Goal: Transaction & Acquisition: Purchase product/service

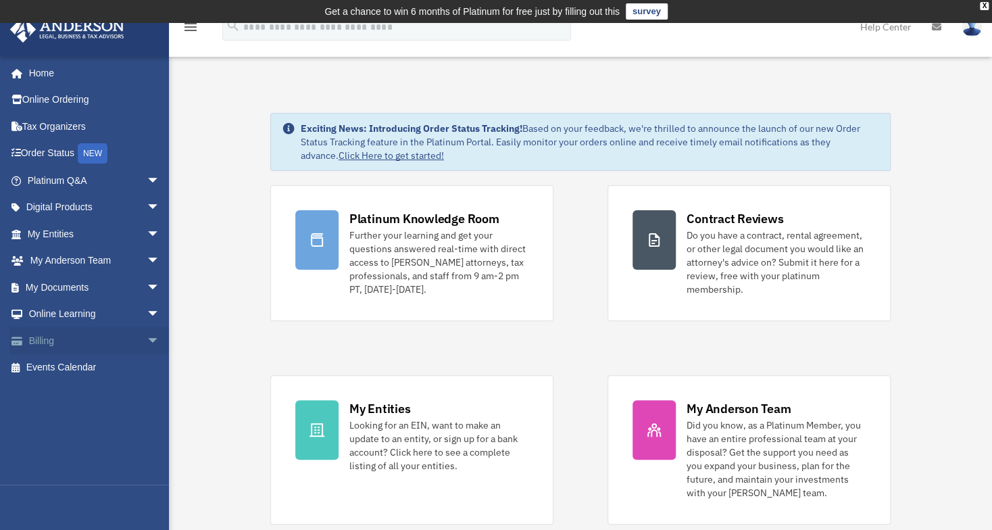
click at [72, 339] on link "Billing arrow_drop_down" at bounding box center [94, 340] width 171 height 27
click at [150, 333] on span "arrow_drop_down" at bounding box center [160, 341] width 27 height 28
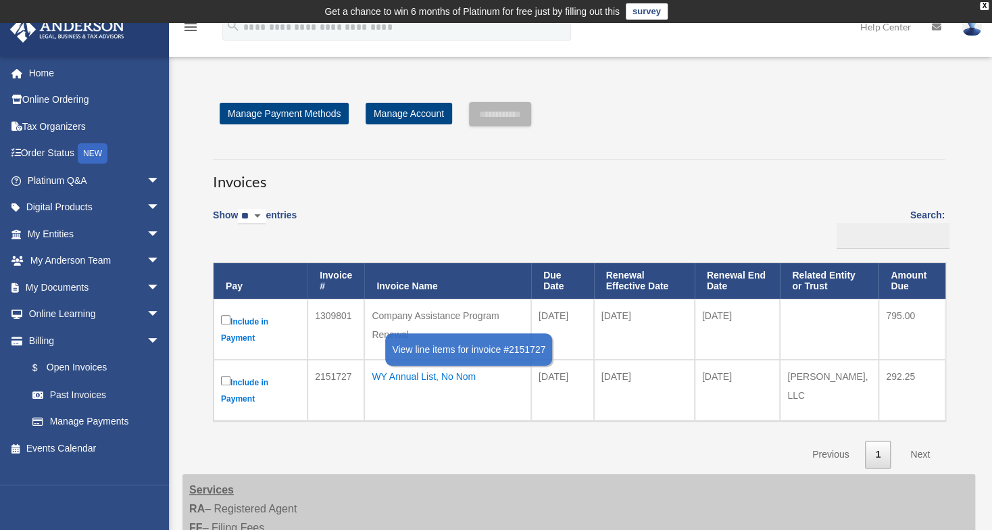
click at [462, 380] on div "WY Annual List, No Nom" at bounding box center [448, 376] width 152 height 19
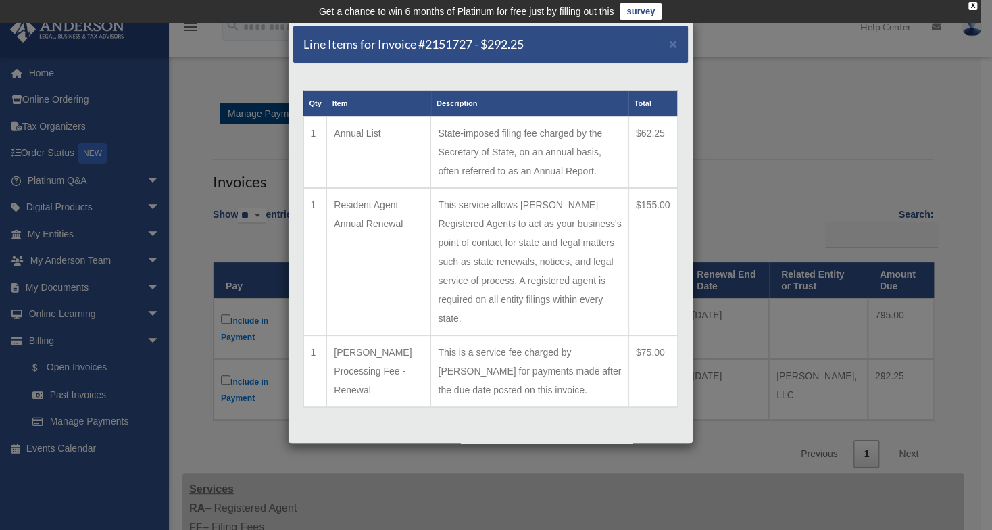
scroll to position [19, 0]
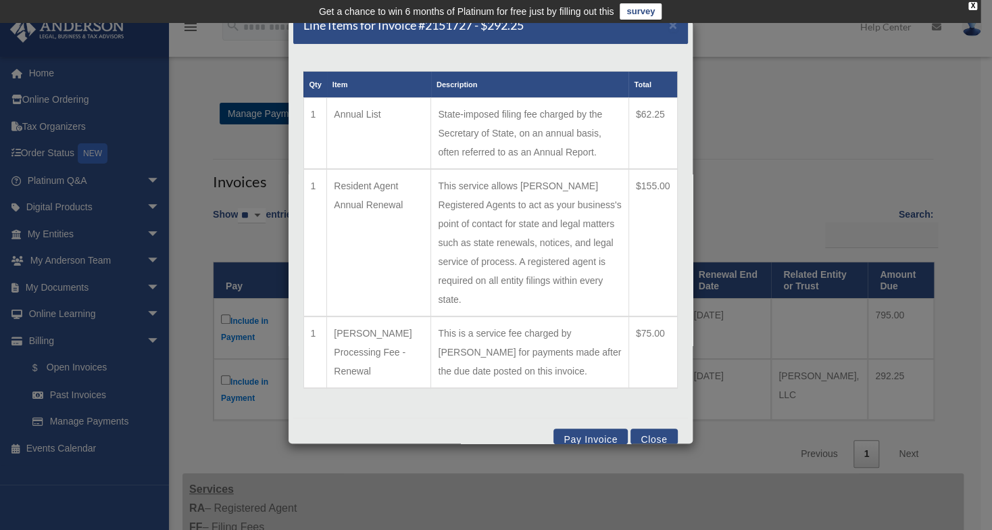
click at [574, 429] on button "Pay Invoice" at bounding box center [591, 437] width 74 height 16
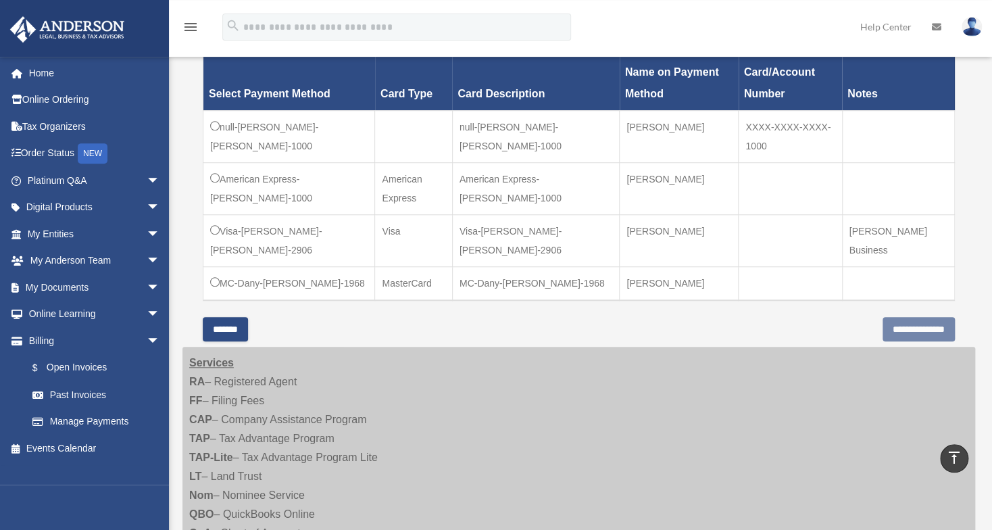
scroll to position [419, 0]
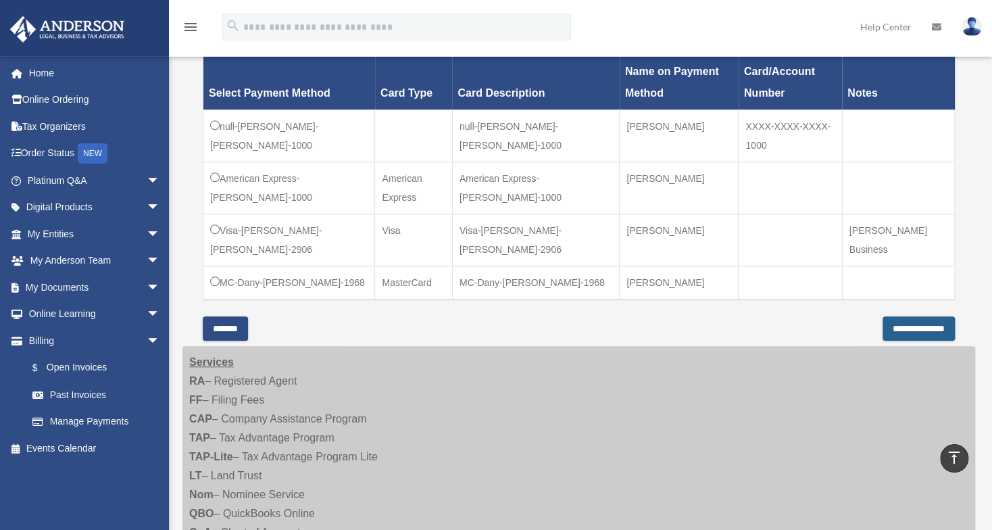
click at [938, 326] on input "**********" at bounding box center [919, 328] width 72 height 24
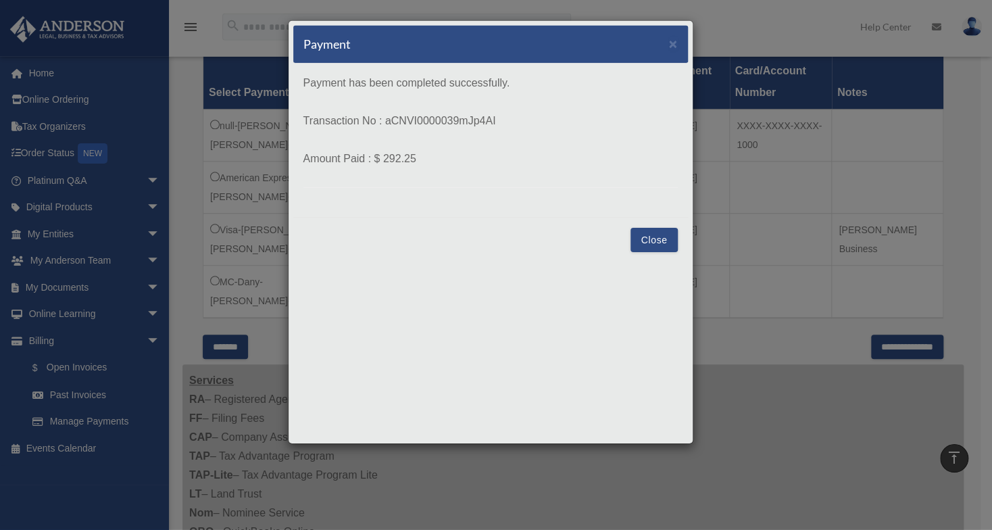
click at [661, 236] on button "Close" at bounding box center [654, 240] width 47 height 24
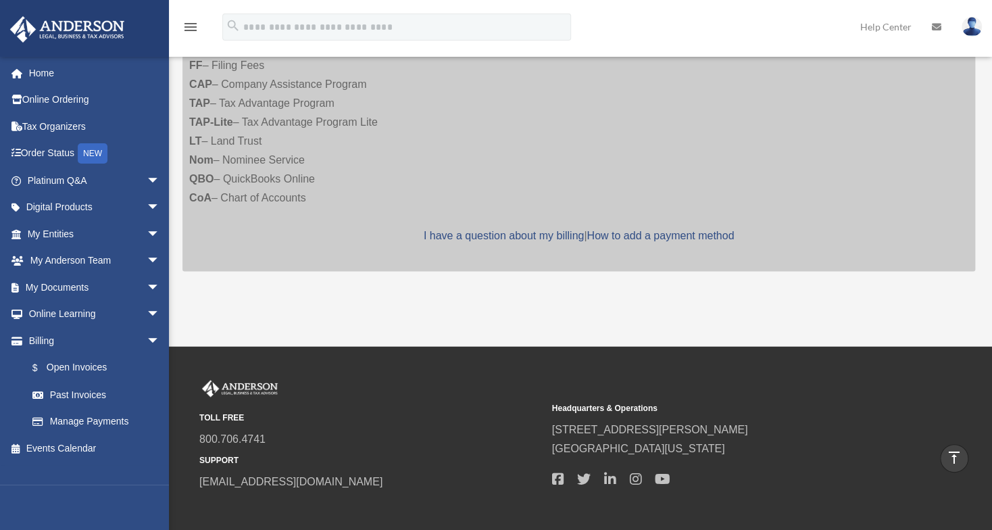
scroll to position [800, 0]
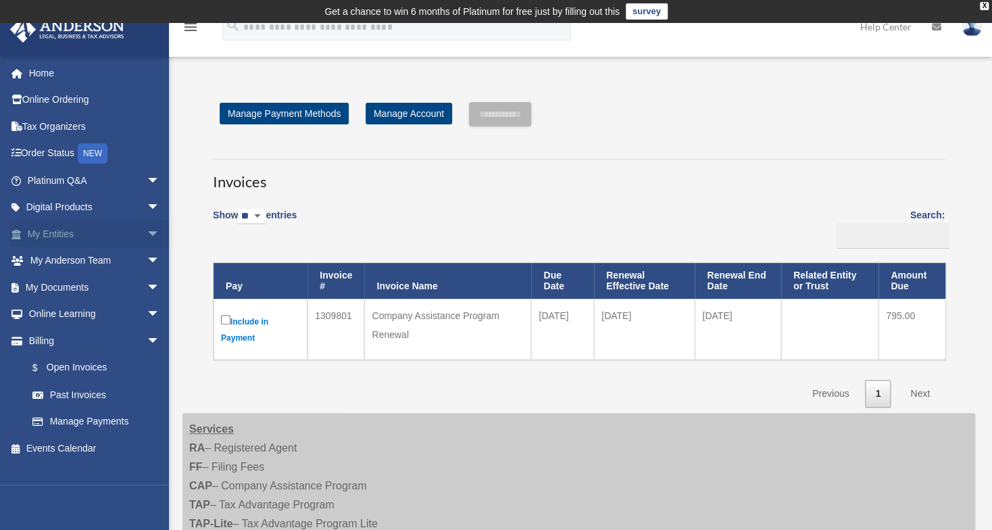
click at [147, 235] on span "arrow_drop_down" at bounding box center [160, 234] width 27 height 28
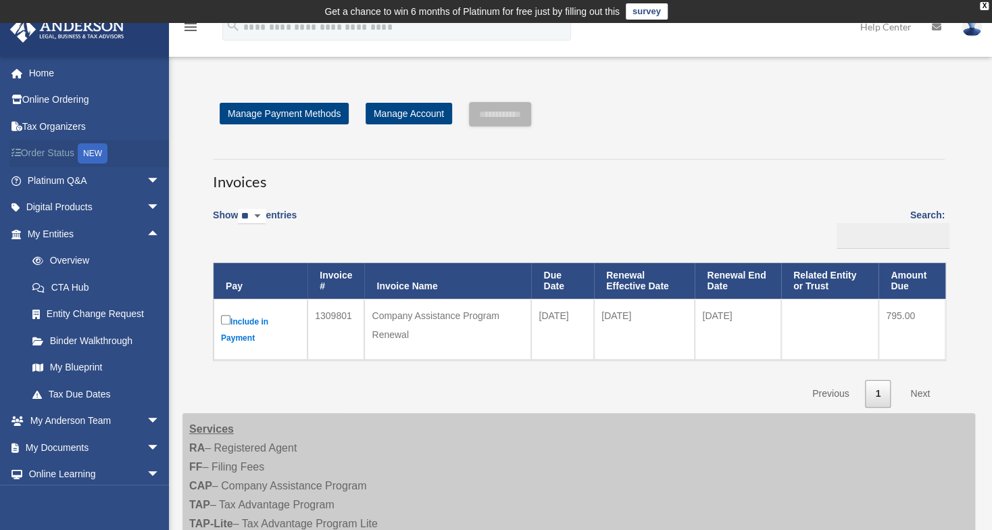
click at [70, 155] on link "Order Status NEW" at bounding box center [94, 154] width 171 height 28
